Goal: Book appointment/travel/reservation

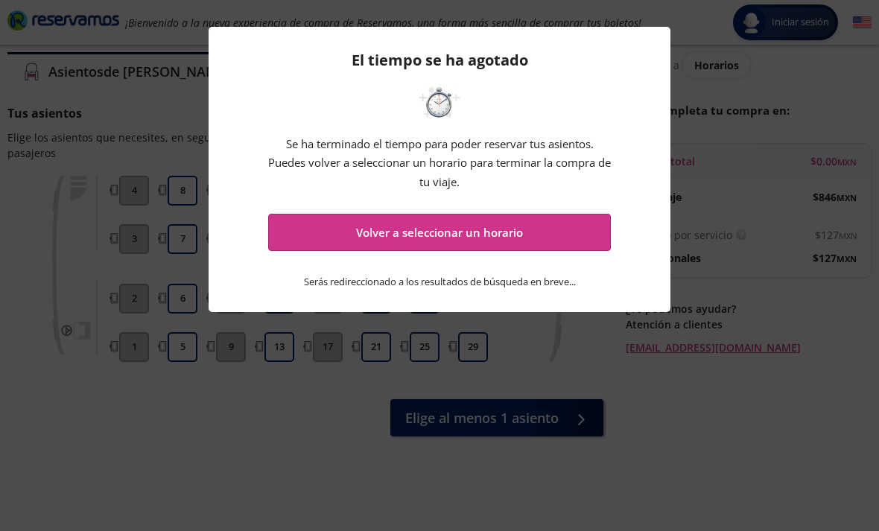
click at [80, 92] on div "El tiempo se ha agotado Se ha terminado el tiempo para poder reservar tus asien…" at bounding box center [439, 265] width 879 height 531
click at [568, 238] on button "Volver a seleccionar un horario" at bounding box center [439, 232] width 343 height 37
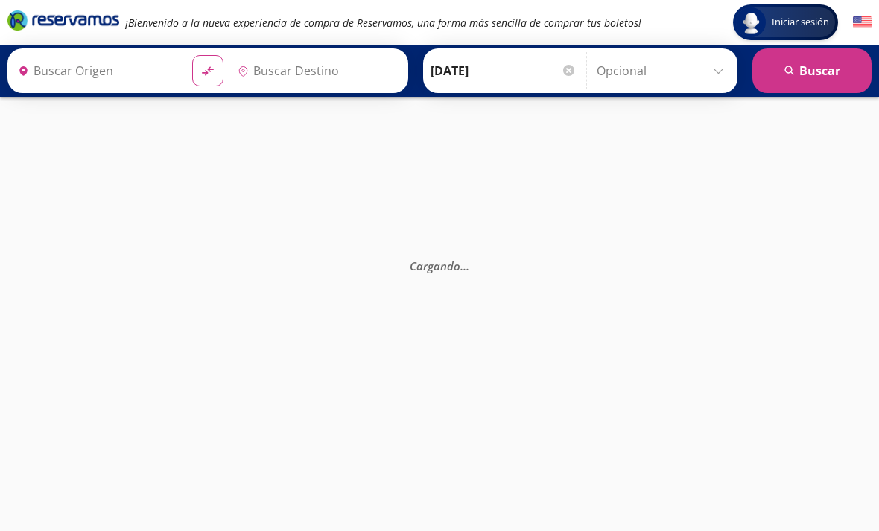
type input "[GEOGRAPHIC_DATA], [GEOGRAPHIC_DATA]"
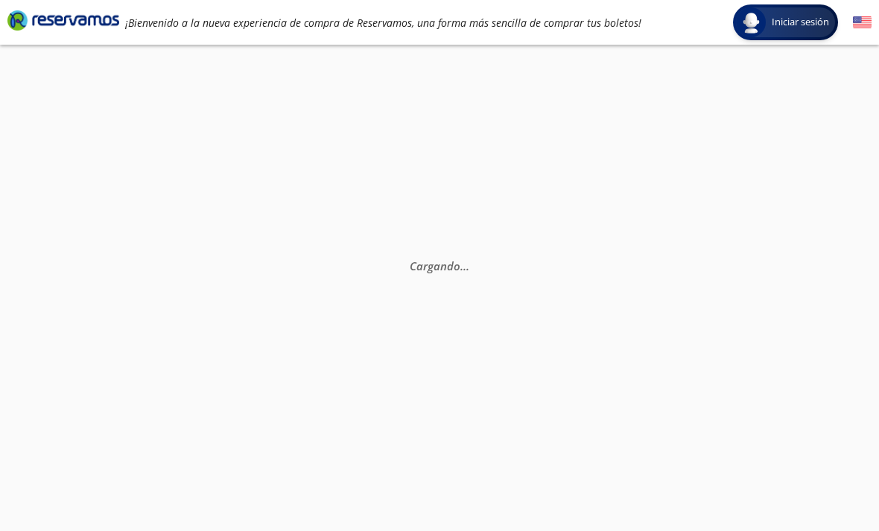
scroll to position [50, 0]
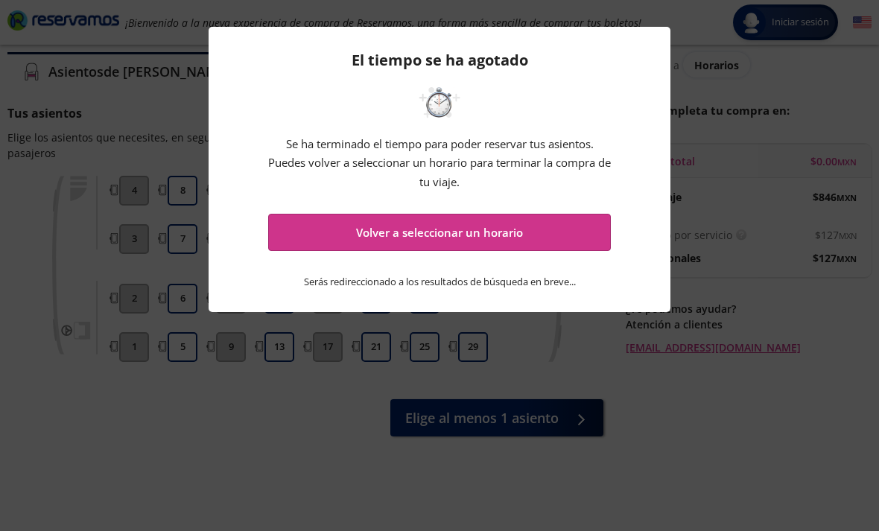
click at [574, 243] on button "Volver a seleccionar un horario" at bounding box center [439, 232] width 343 height 37
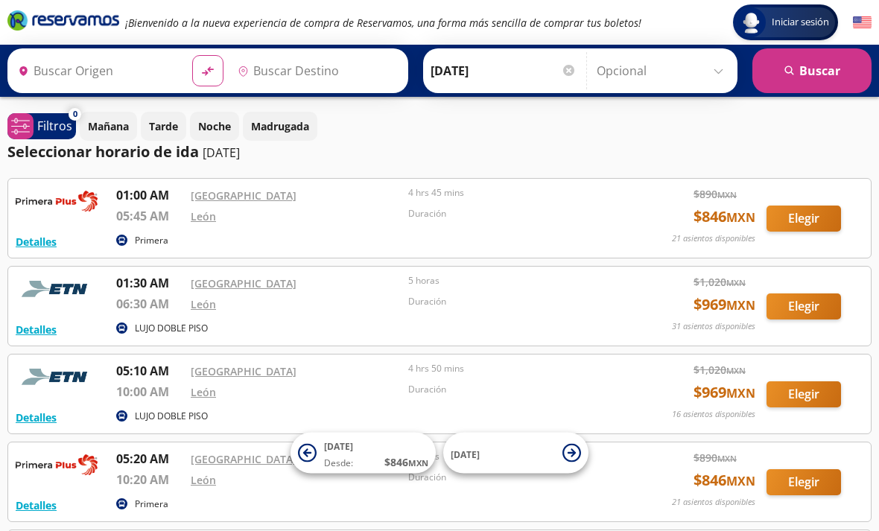
type input "[GEOGRAPHIC_DATA], [GEOGRAPHIC_DATA]"
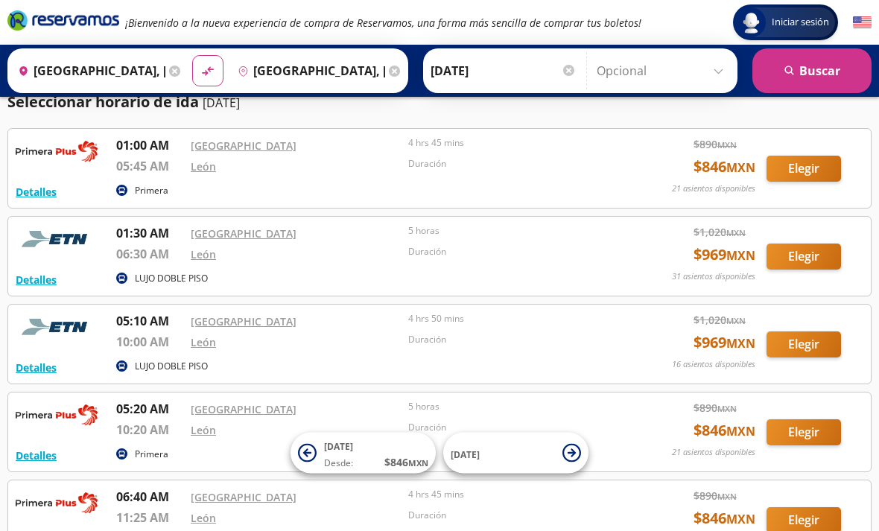
click at [36, 504] on img at bounding box center [57, 503] width 82 height 30
